Goal: Information Seeking & Learning: Learn about a topic

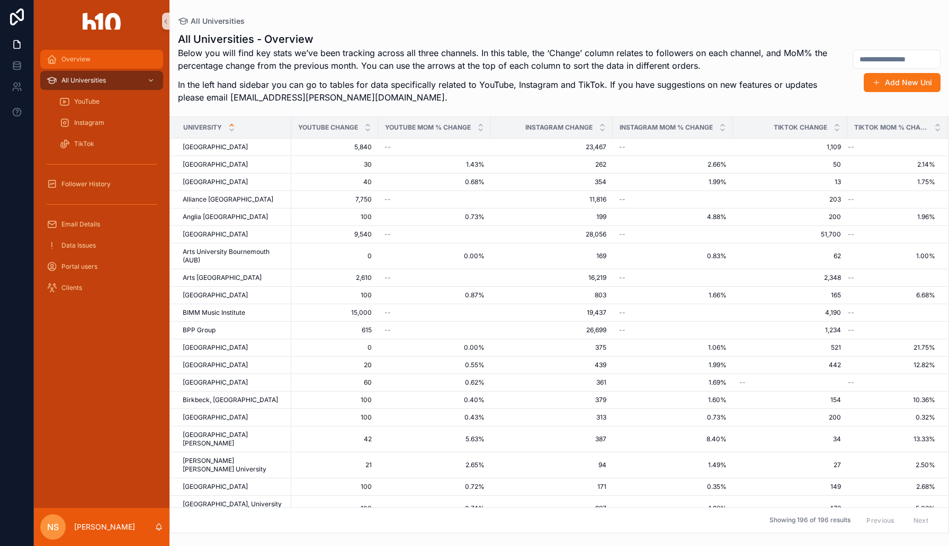
click at [114, 66] on div "Overview" at bounding box center [102, 59] width 110 height 17
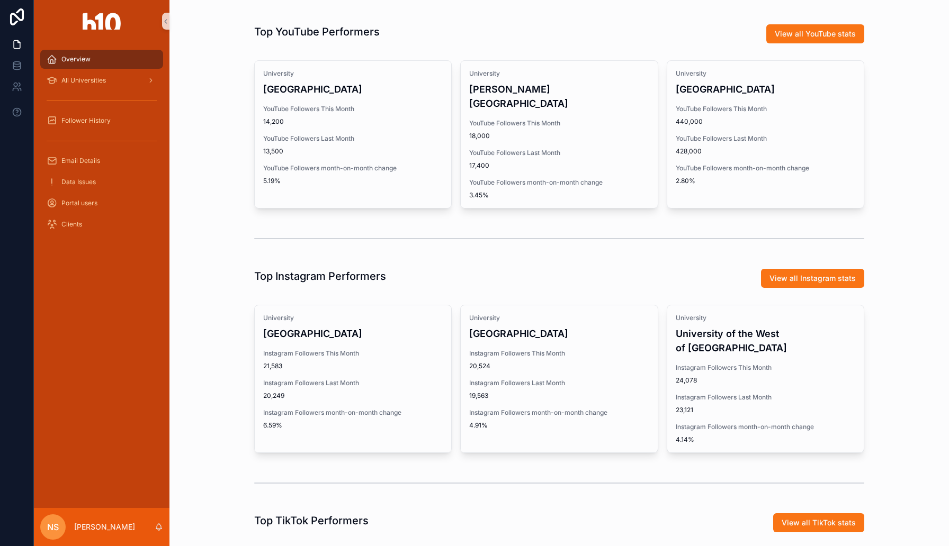
scroll to position [292, 0]
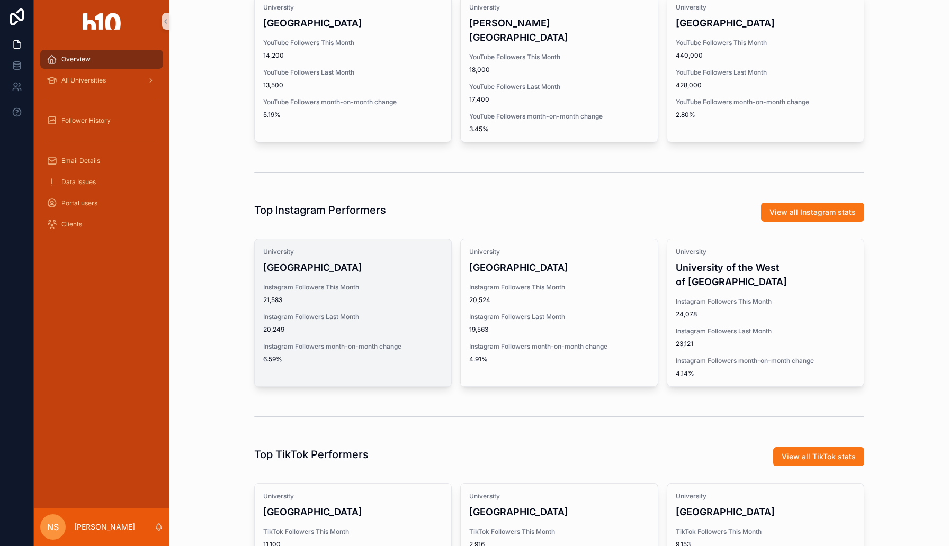
click at [363, 296] on span "21,583" at bounding box center [352, 300] width 179 height 8
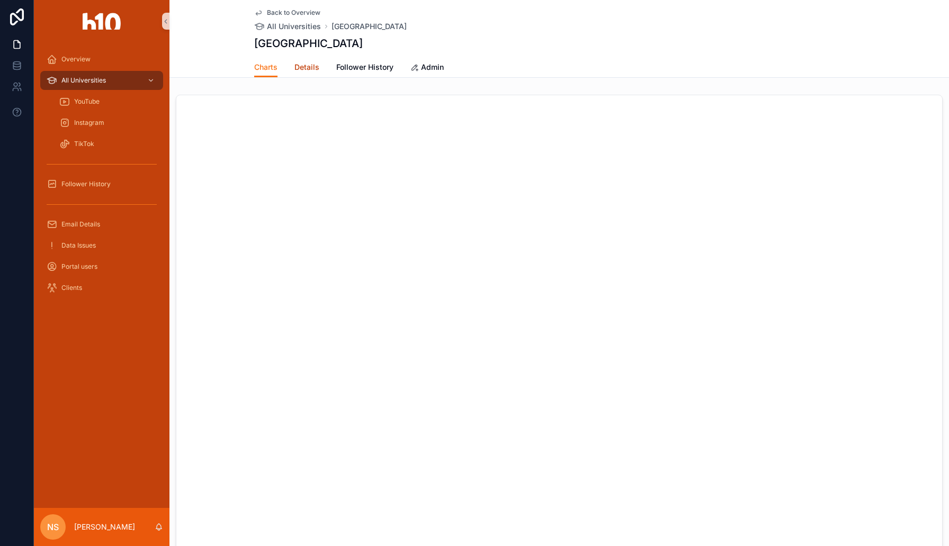
click at [313, 68] on span "Details" at bounding box center [306, 67] width 25 height 11
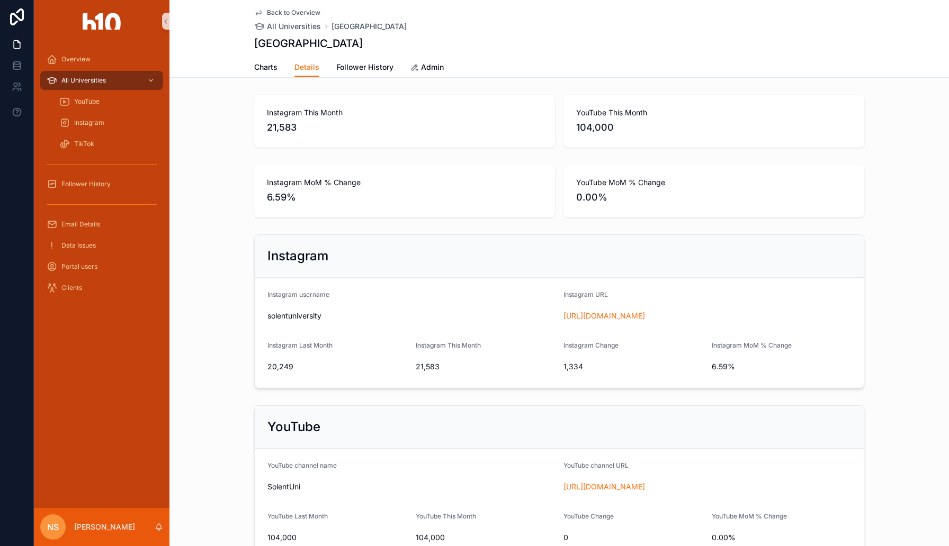
drag, startPoint x: 588, startPoint y: 312, endPoint x: 270, endPoint y: 4, distance: 442.5
click at [0, 0] on div "Overview All Universities YouTube Instagram TikTok Follower History Email Detai…" at bounding box center [474, 273] width 949 height 546
